Goal: Task Accomplishment & Management: Use online tool/utility

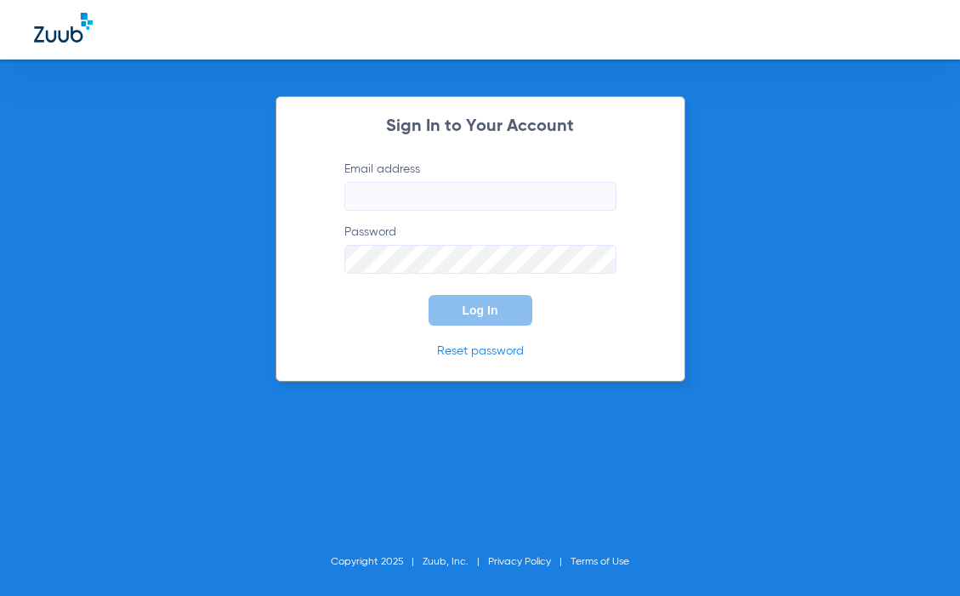
type input "[EMAIL_ADDRESS][DOMAIN_NAME]"
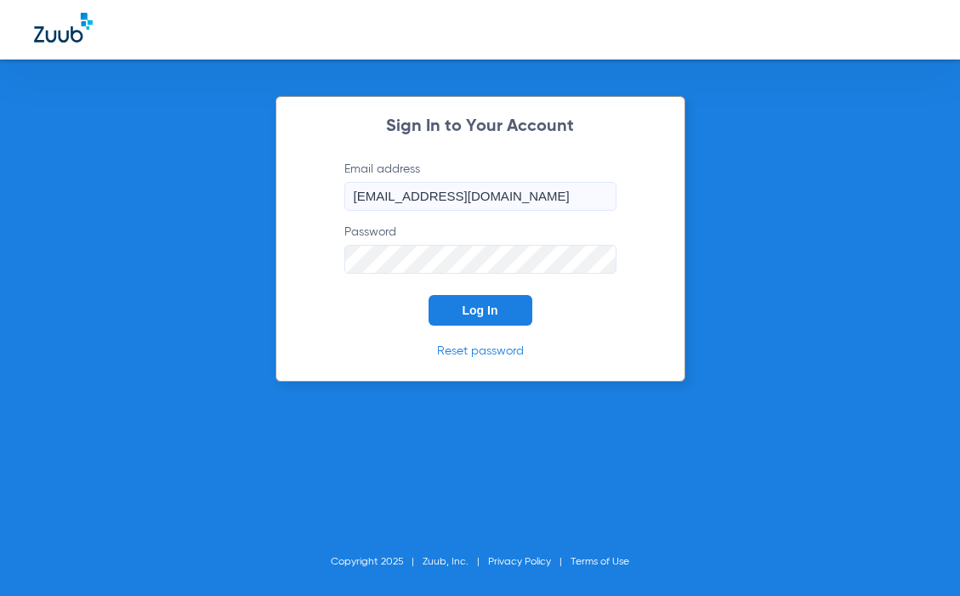
click at [480, 305] on span "Log In" at bounding box center [481, 311] width 36 height 14
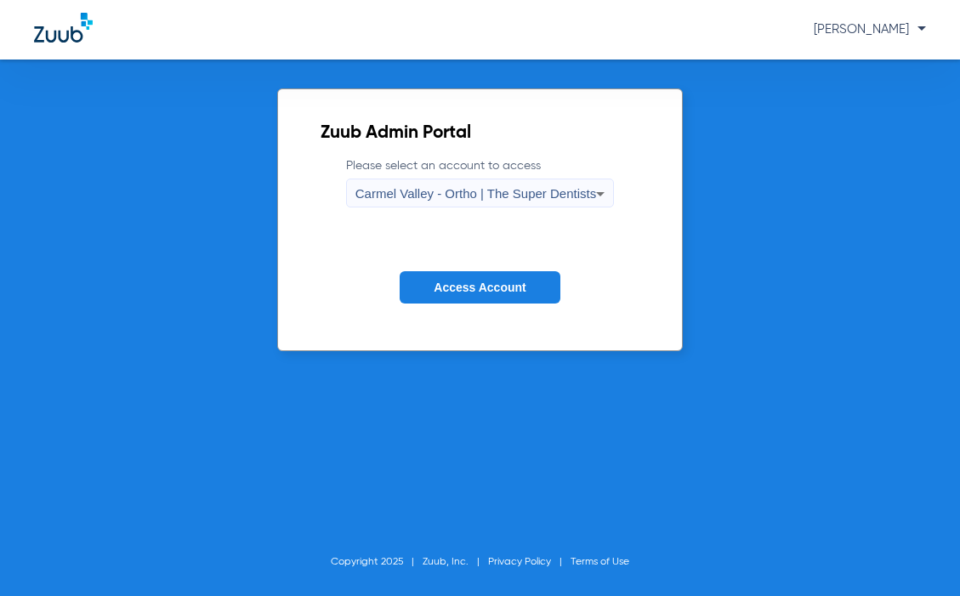
click at [493, 195] on span "Carmel Valley - Ortho | The Super Dentists" at bounding box center [476, 193] width 241 height 14
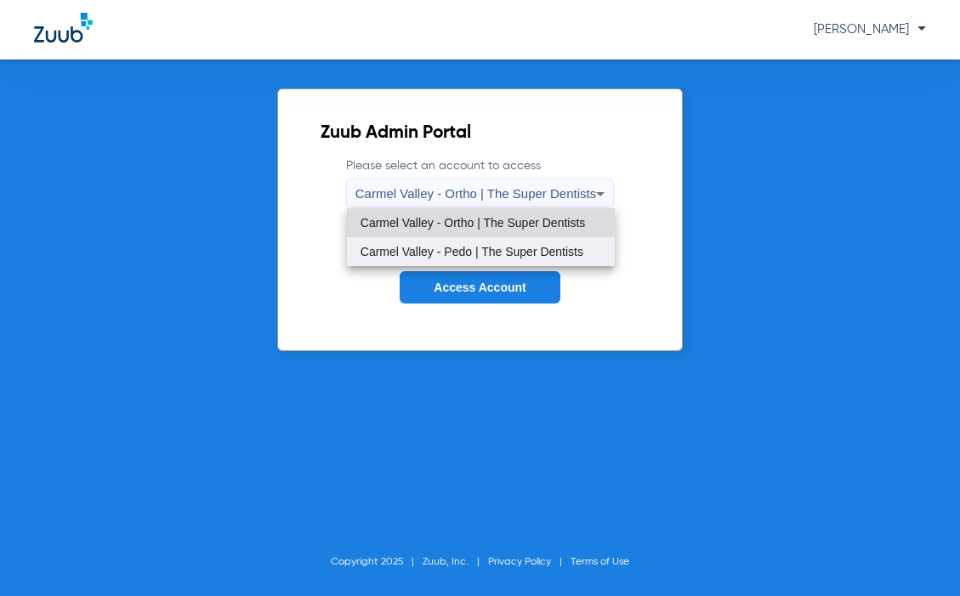
click at [472, 242] on mat-option "Carmel Valley - Pedo | The Super Dentists" at bounding box center [481, 251] width 268 height 29
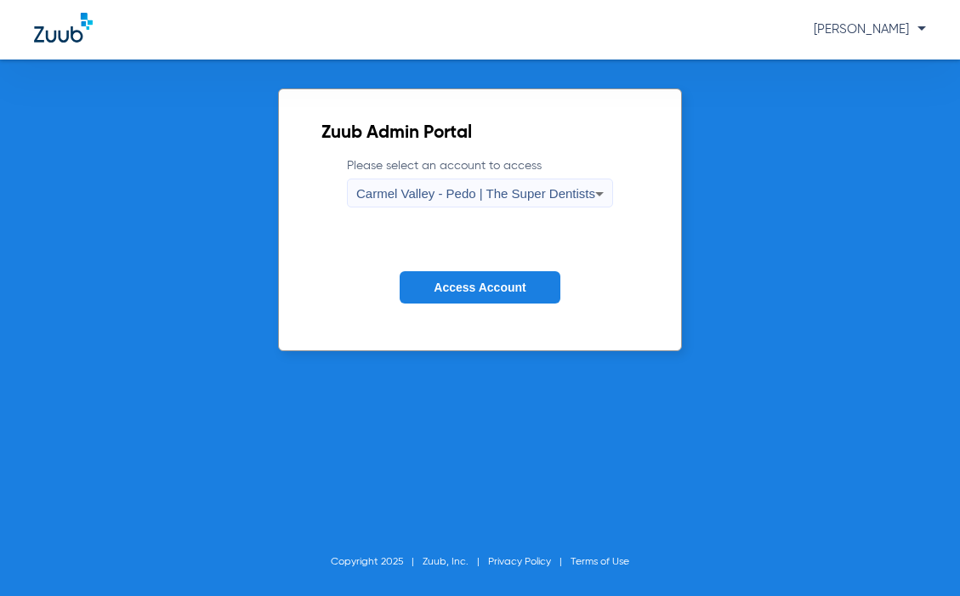
click at [465, 282] on span "Access Account" at bounding box center [480, 288] width 92 height 14
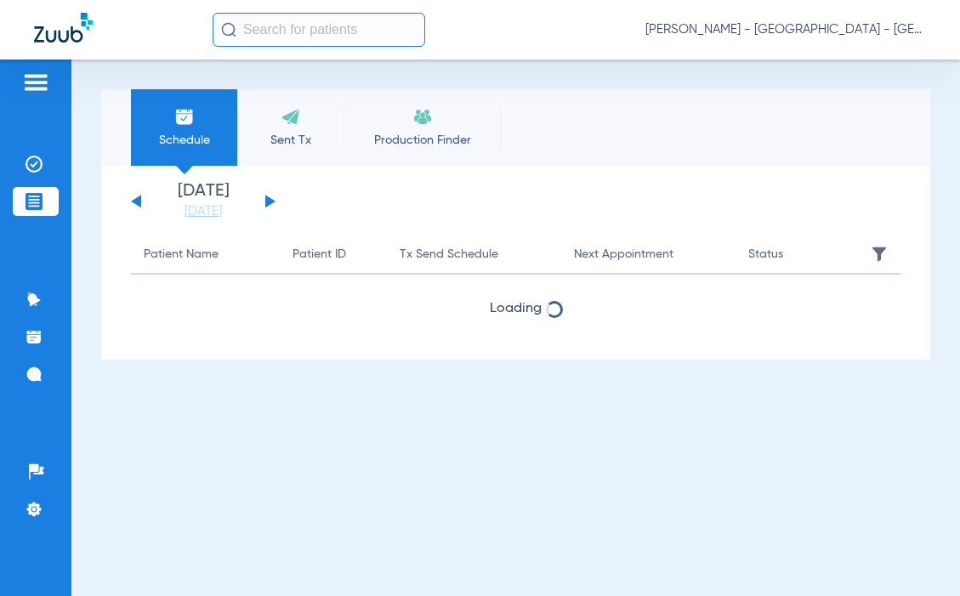
click at [260, 34] on input "text" at bounding box center [319, 30] width 213 height 34
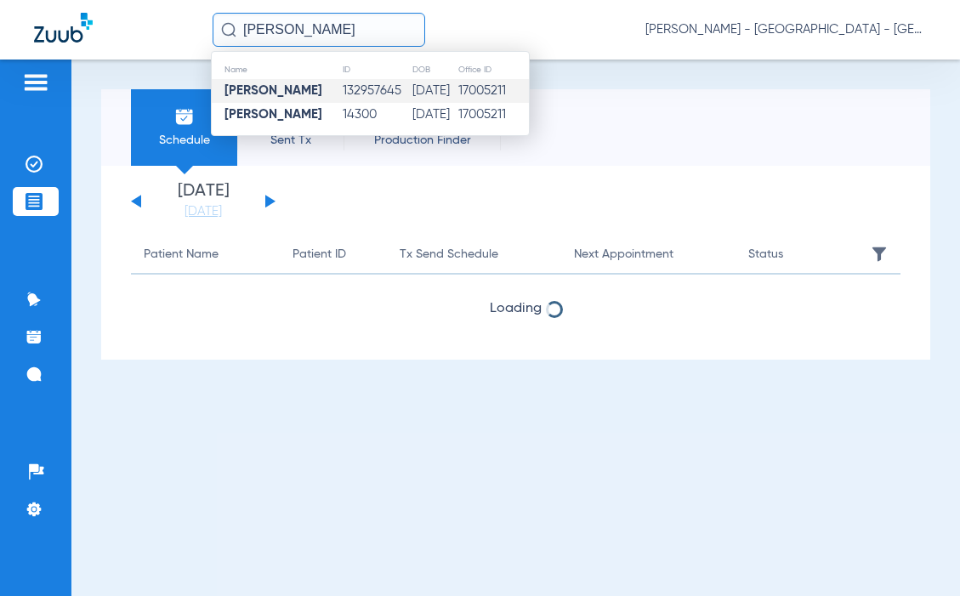
type input "[PERSON_NAME]"
click at [342, 92] on td "132957645" at bounding box center [377, 91] width 71 height 24
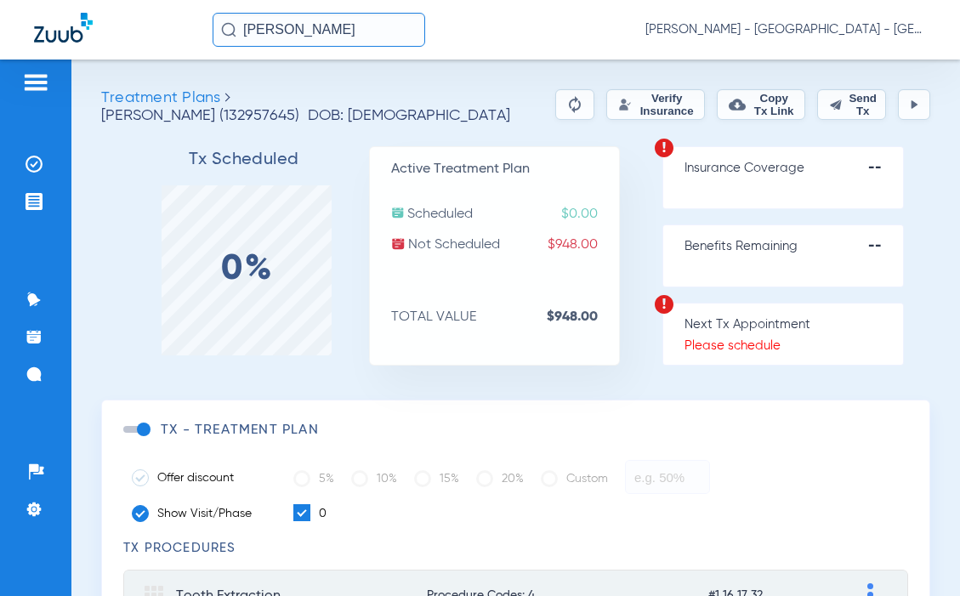
click at [607, 103] on button "Verify Insurance" at bounding box center [656, 104] width 99 height 31
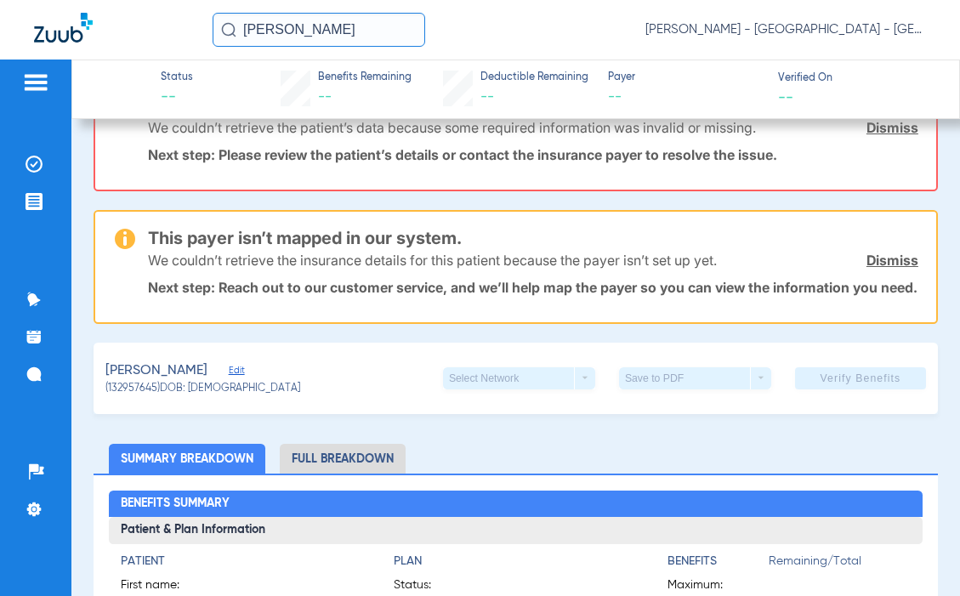
scroll to position [85, 0]
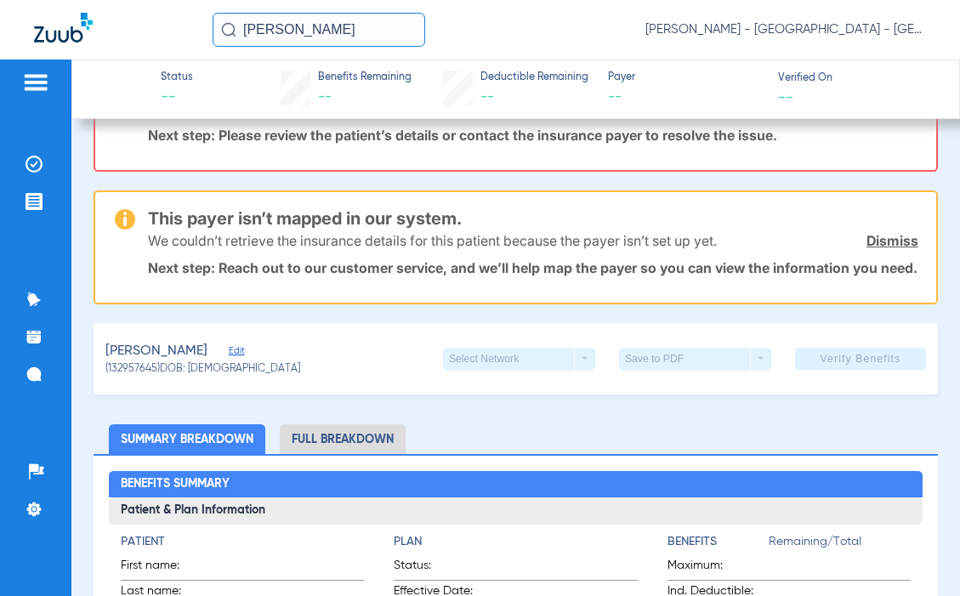
click at [345, 28] on input "[PERSON_NAME]" at bounding box center [319, 30] width 213 height 34
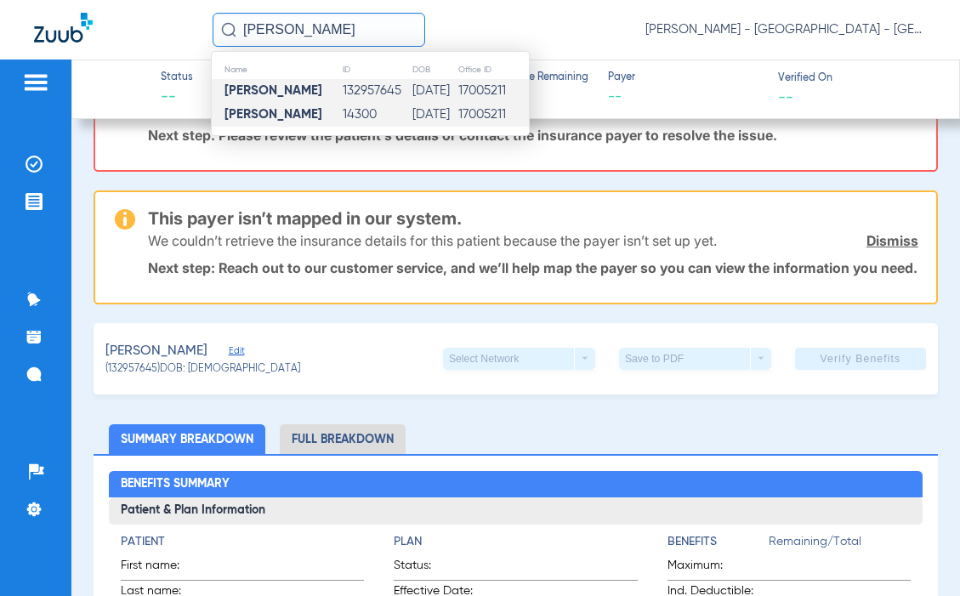
click at [342, 111] on td "14300" at bounding box center [377, 115] width 71 height 24
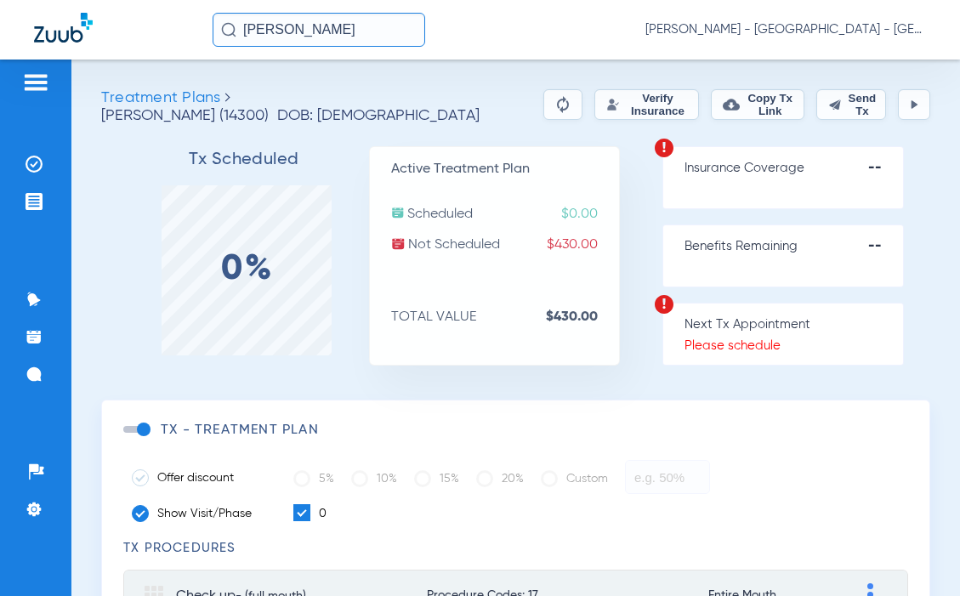
click at [621, 107] on button "Verify Insurance" at bounding box center [647, 104] width 104 height 31
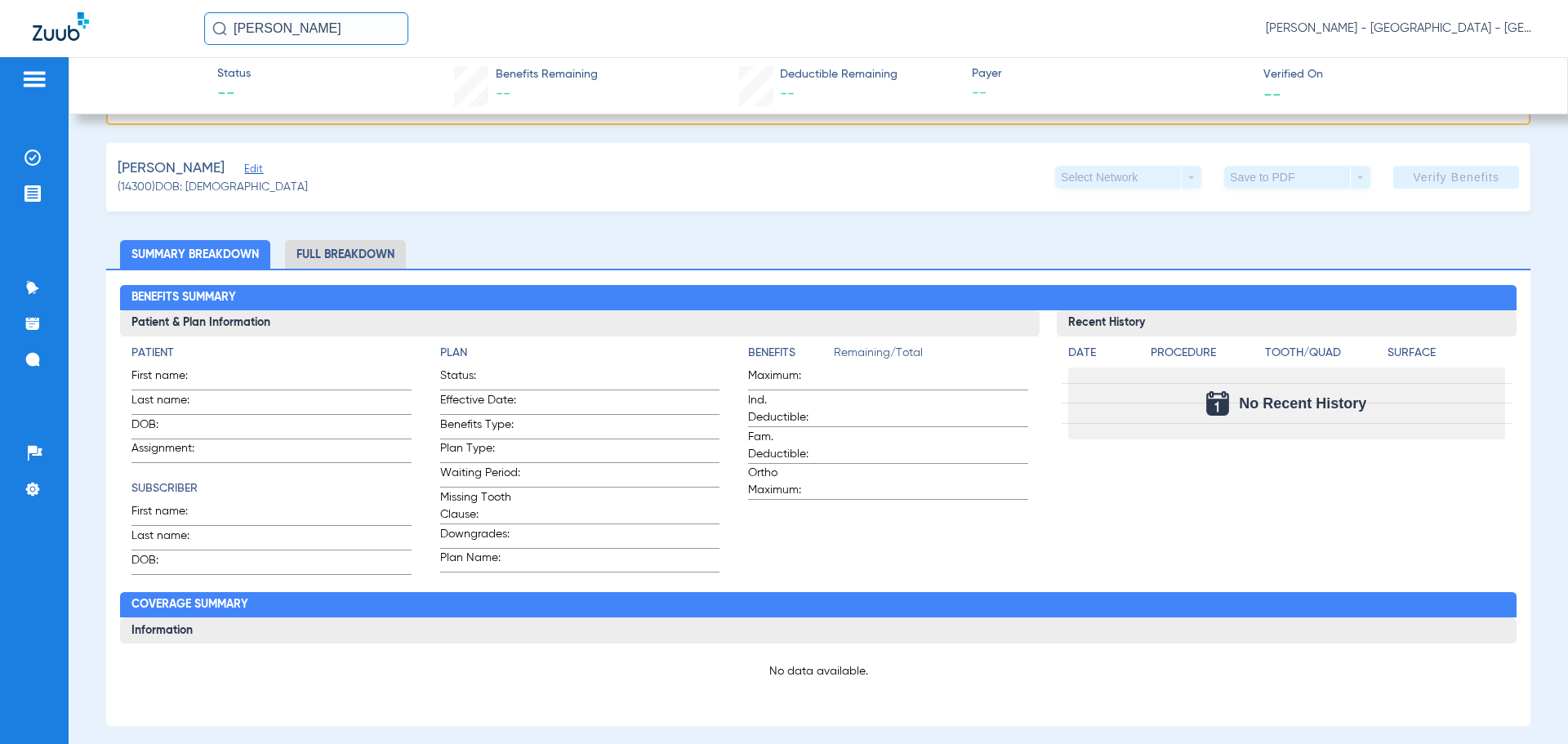
scroll to position [245, 0]
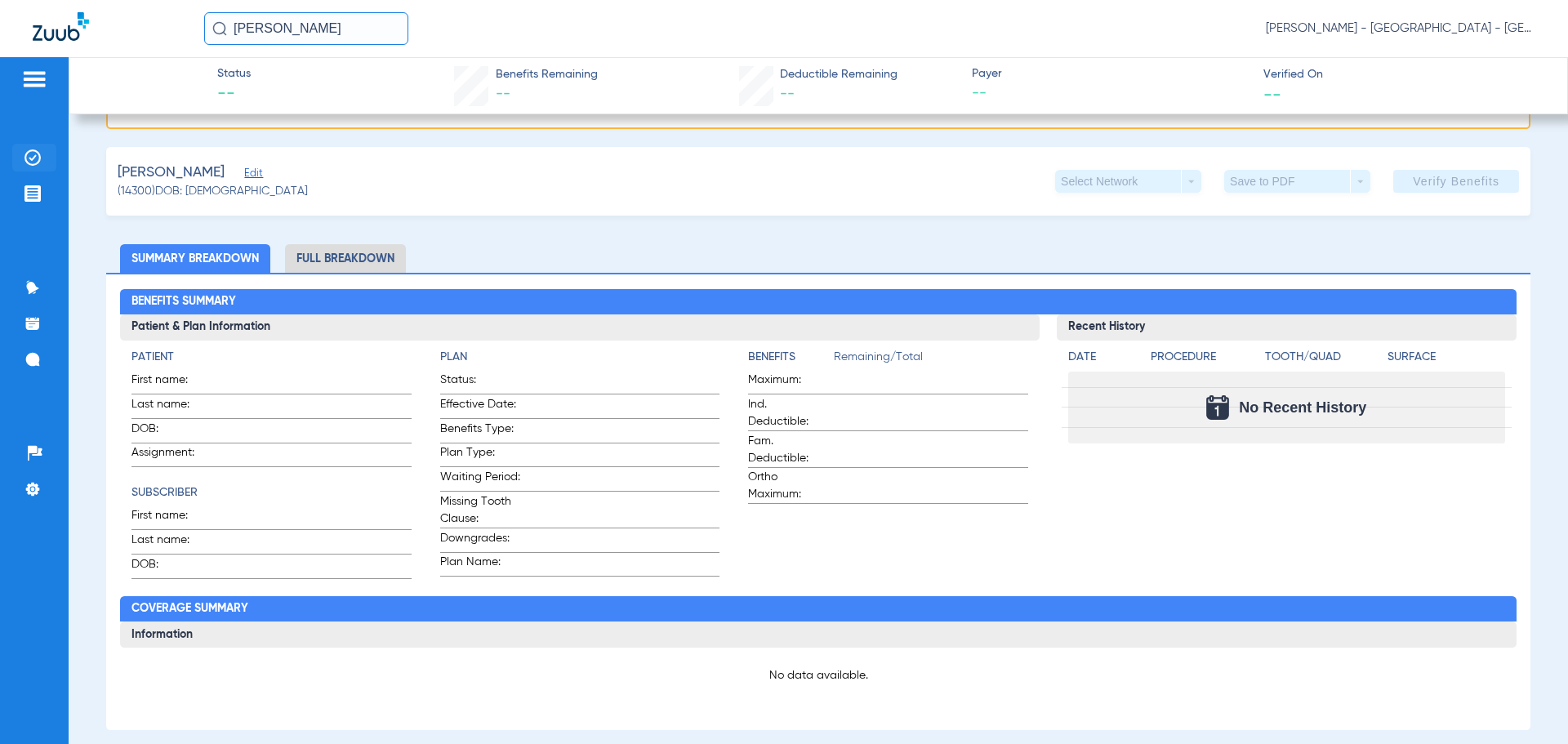
click at [40, 147] on li "Insurance Verification" at bounding box center [35, 157] width 44 height 28
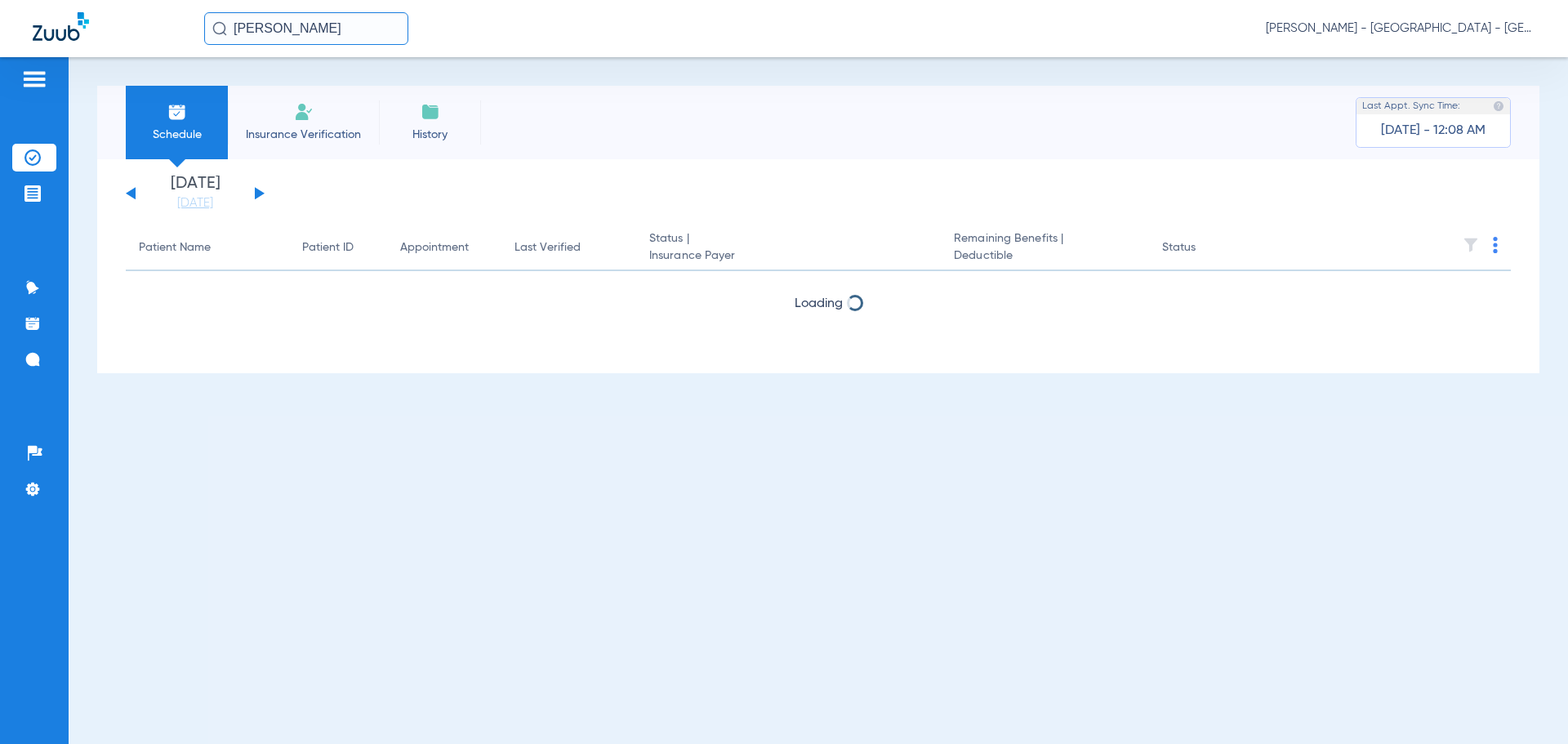
click at [309, 121] on img at bounding box center [303, 111] width 19 height 19
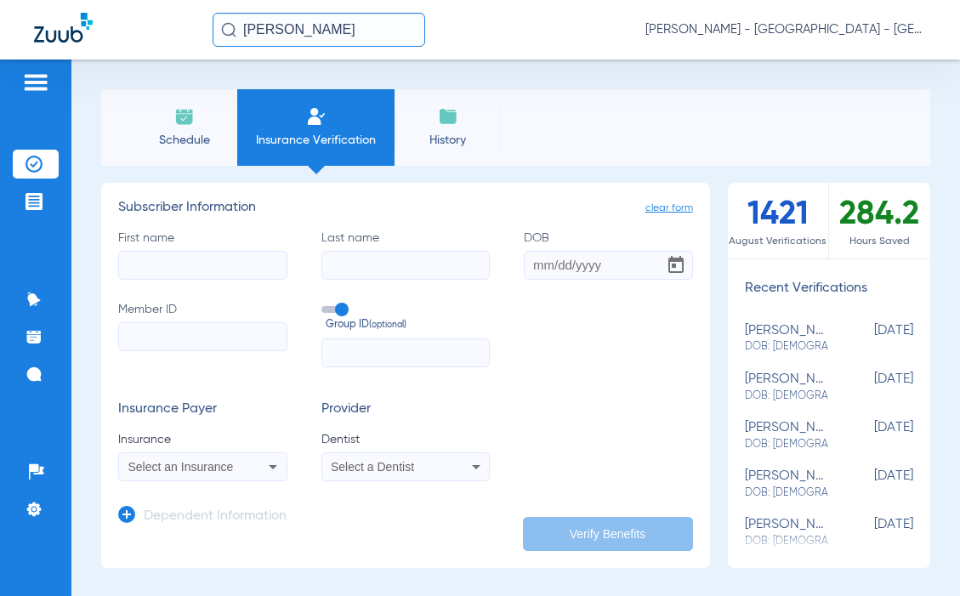
click at [222, 275] on input "First name" at bounding box center [202, 265] width 169 height 29
type input "t"
type input "[PERSON_NAME]"
click at [385, 264] on input "Last name" at bounding box center [406, 265] width 169 height 29
type input "[PERSON_NAME]"
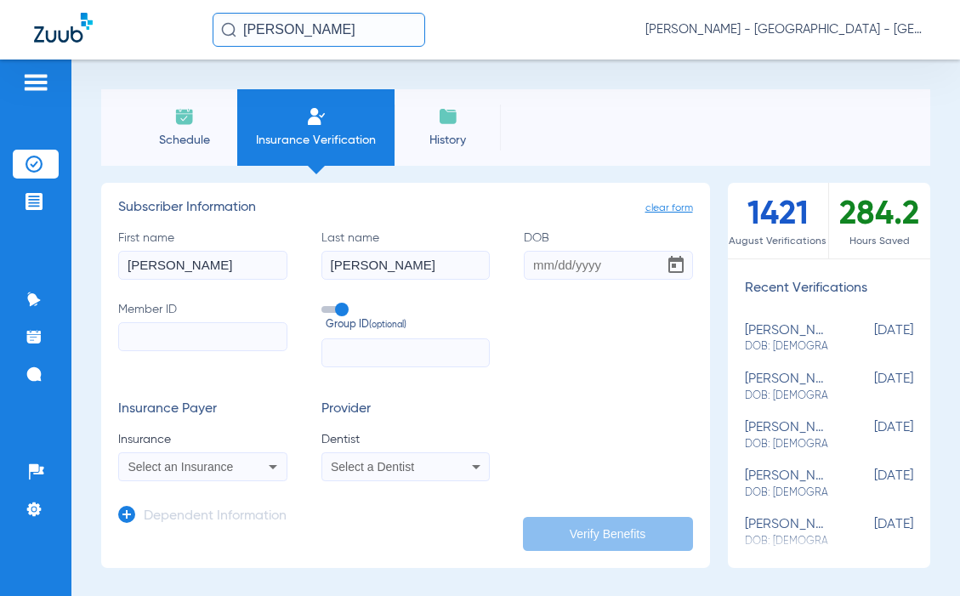
click at [531, 263] on input "DOB" at bounding box center [608, 265] width 169 height 29
type input "[DATE]"
click at [128, 345] on input "Member ID" at bounding box center [202, 336] width 169 height 29
click at [192, 348] on input "Member ID Required" at bounding box center [202, 336] width 169 height 29
paste input "CA478628"
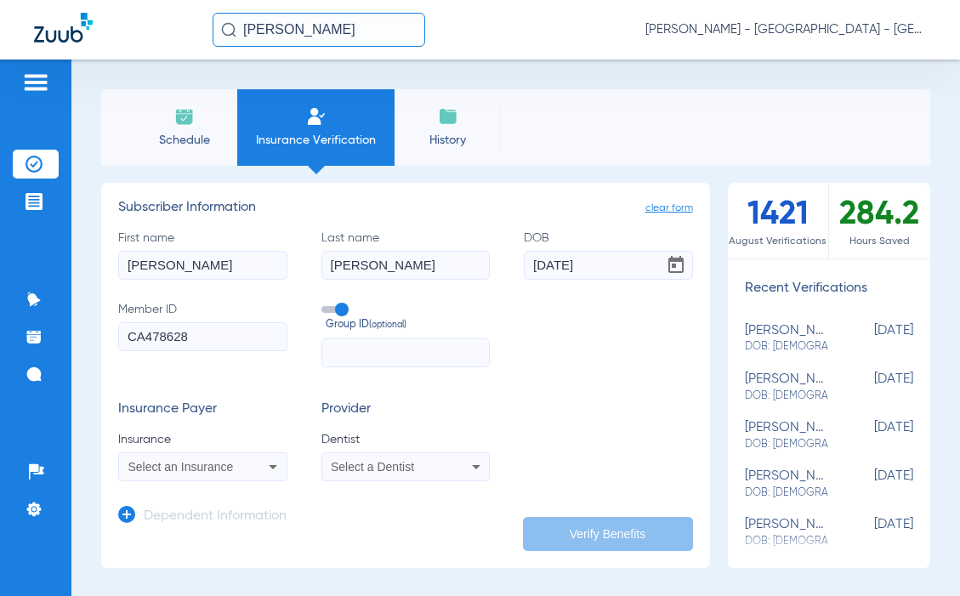
type input "CA478628"
click at [233, 466] on span "Select an Insurance" at bounding box center [180, 467] width 105 height 14
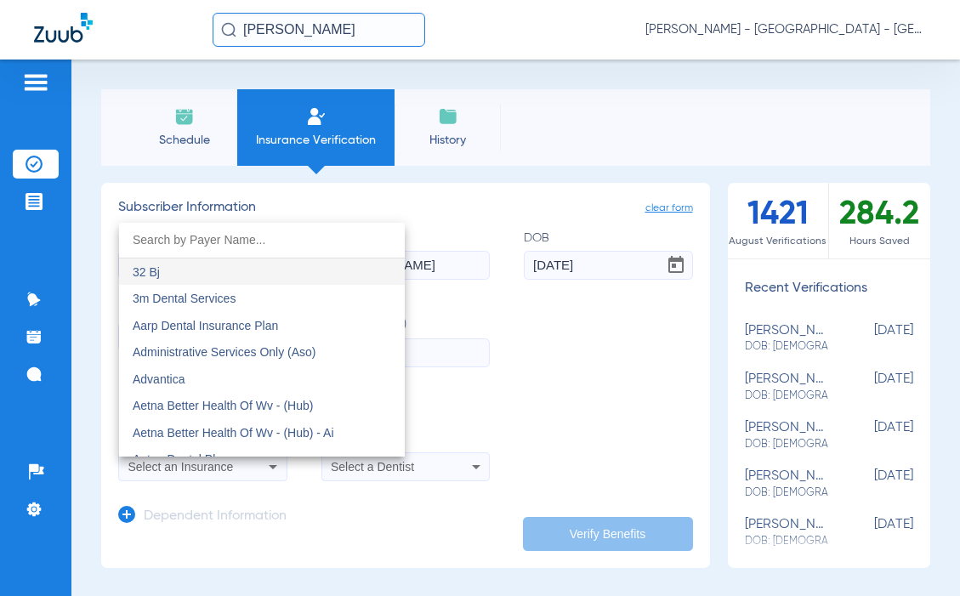
click at [206, 243] on input "dropdown search" at bounding box center [262, 240] width 286 height 35
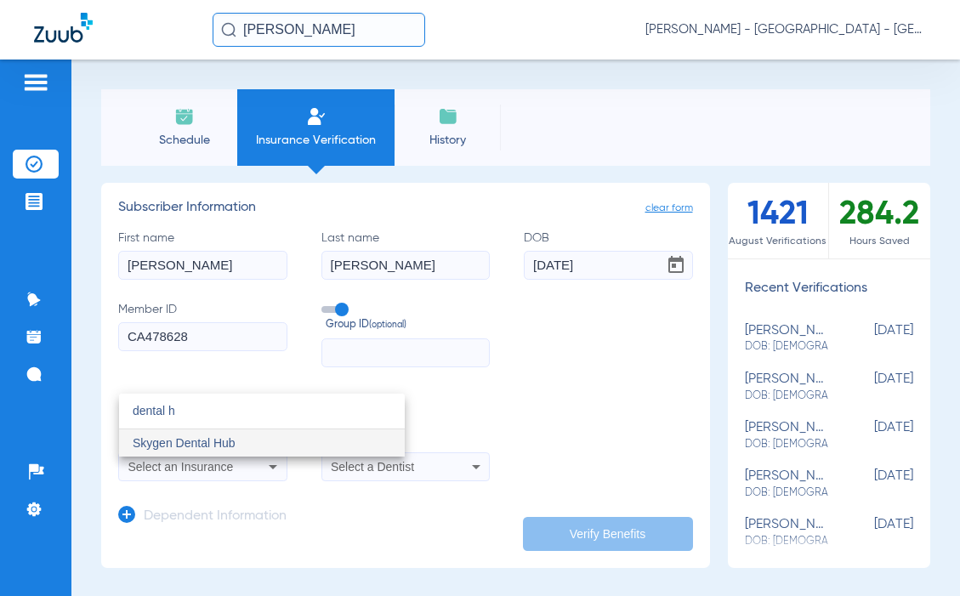
type input "dental h"
